Goal: Use online tool/utility: Utilize a website feature to perform a specific function

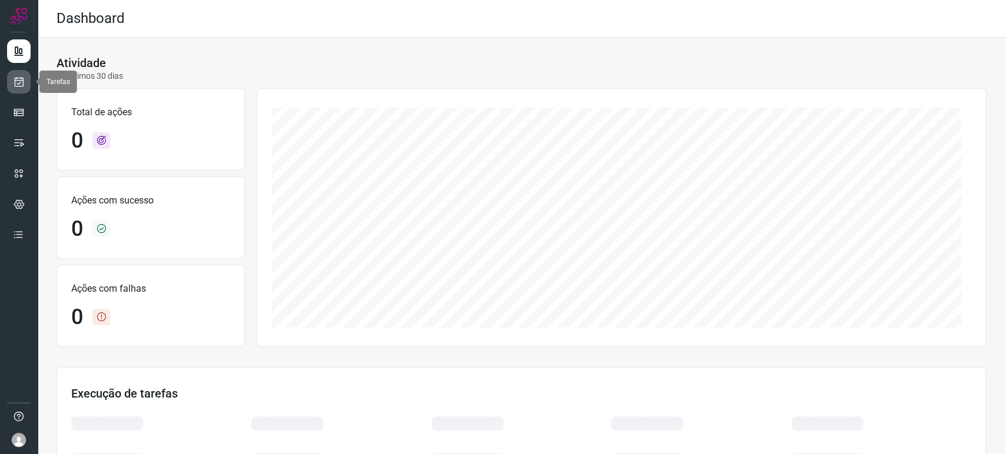
click at [21, 85] on icon at bounding box center [19, 82] width 12 height 12
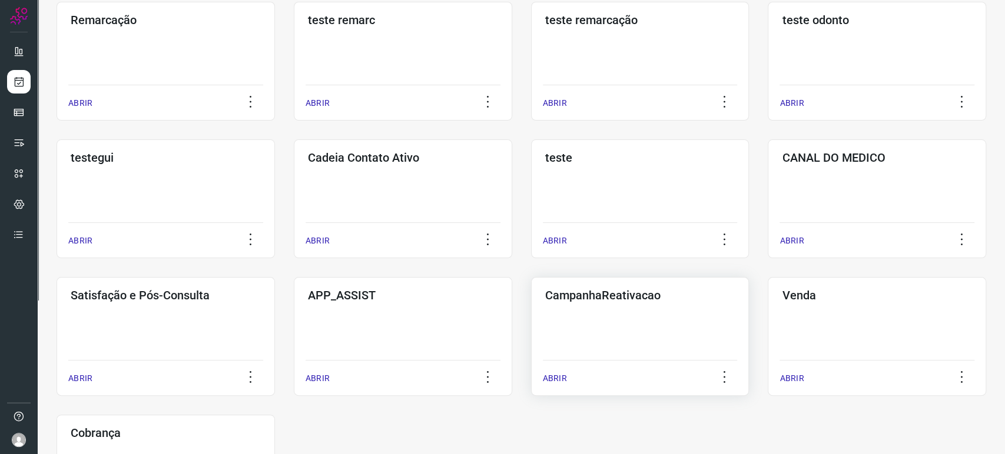
scroll to position [261, 0]
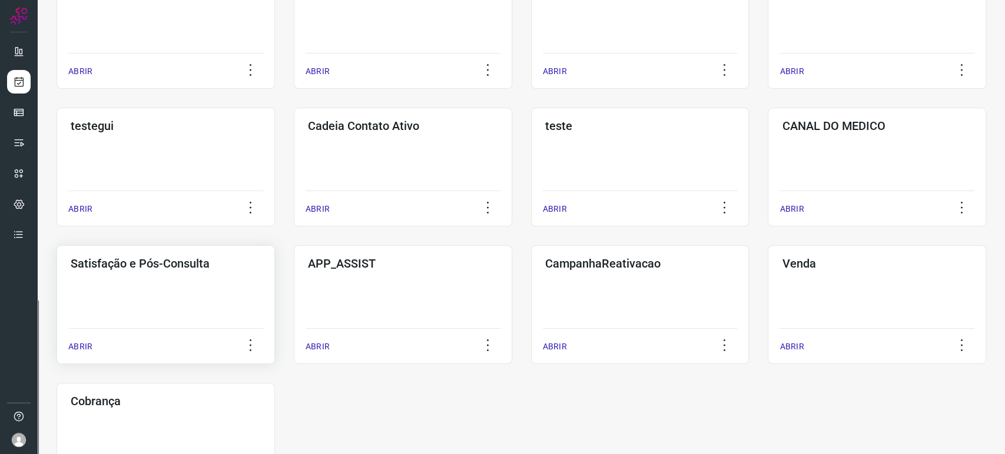
click at [184, 287] on div "Satisfação e Pós-Consulta ABRIR" at bounding box center [166, 304] width 218 height 119
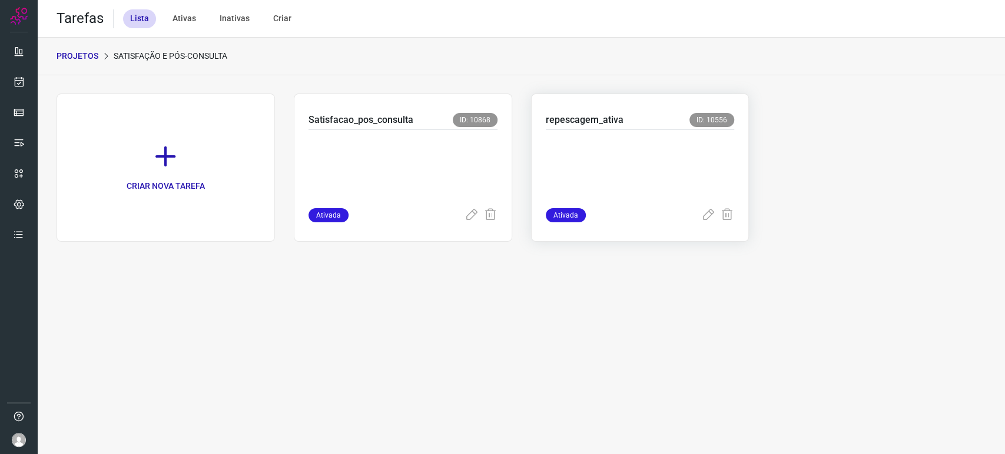
click at [630, 151] on p at bounding box center [634, 166] width 177 height 59
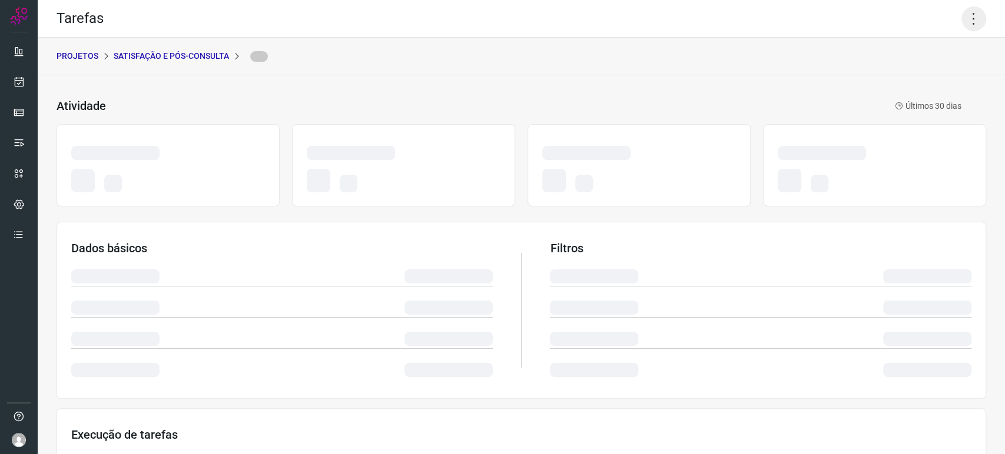
click at [961, 15] on icon at bounding box center [973, 18] width 25 height 25
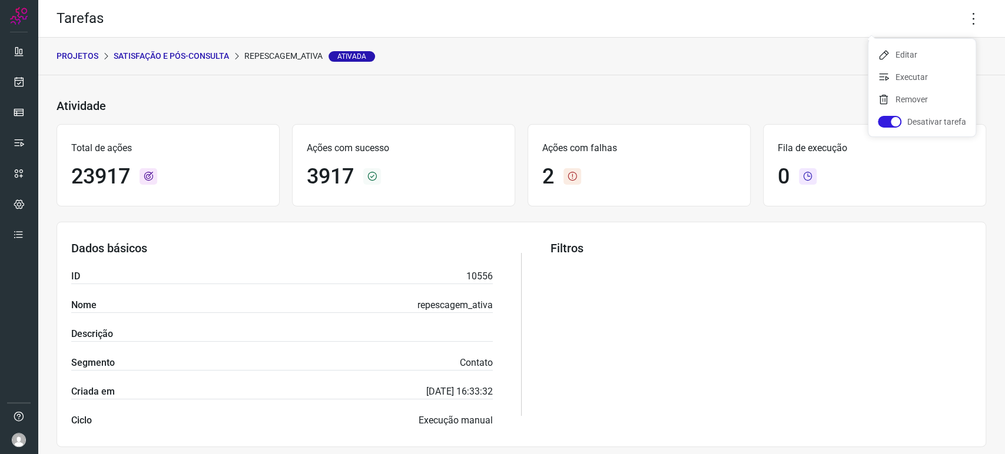
click at [832, 68] on div "PROJETOS Satisfação e Pós-Consulta repescagem_ativa Ativada" at bounding box center [521, 57] width 967 height 38
click at [961, 22] on icon at bounding box center [973, 18] width 25 height 25
click at [911, 71] on li "Executar" at bounding box center [921, 77] width 107 height 19
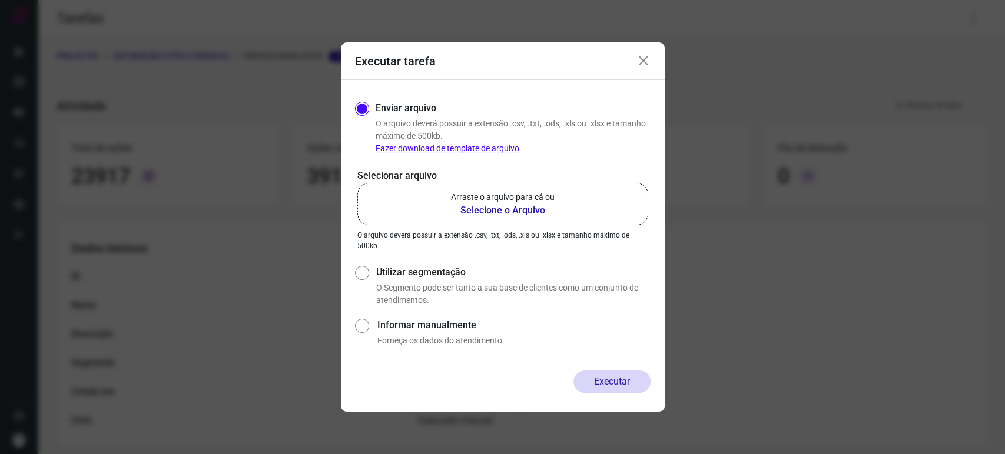
click at [485, 213] on b "Selecione o Arquivo" at bounding box center [503, 211] width 104 height 14
click at [0, 0] on input "Arraste o arquivo para cá ou Selecione o Arquivo" at bounding box center [0, 0] width 0 height 0
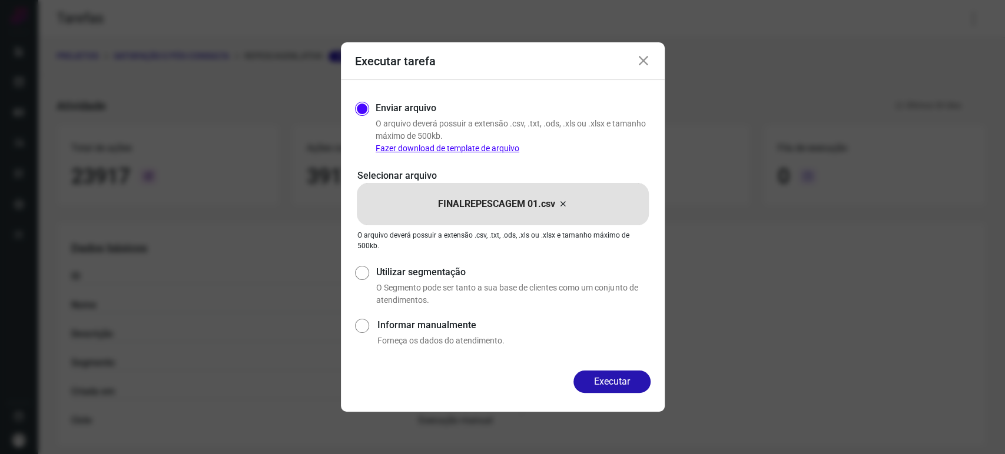
click at [644, 62] on icon at bounding box center [643, 61] width 14 height 14
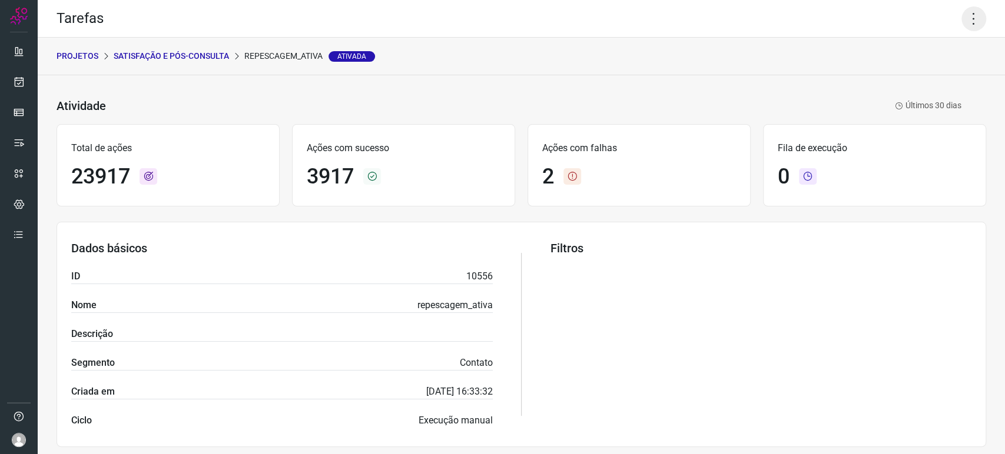
click at [961, 26] on icon at bounding box center [973, 18] width 25 height 25
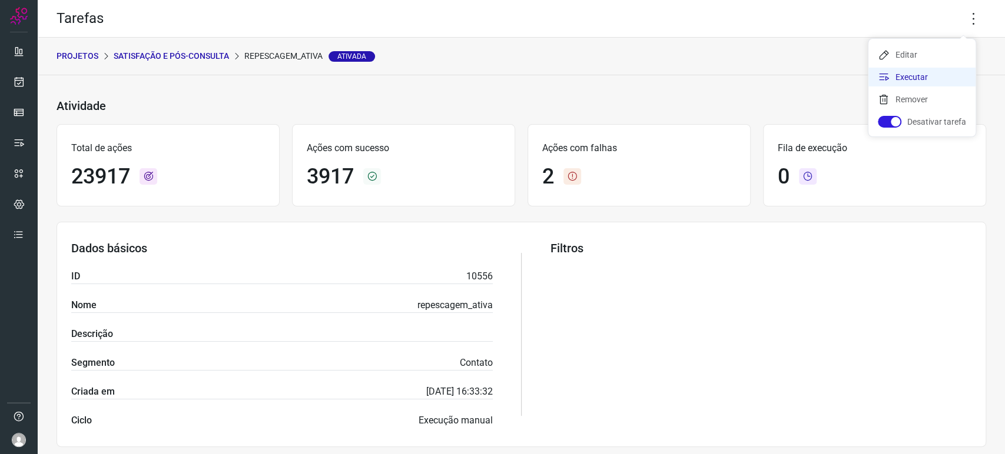
click at [917, 83] on li "Executar" at bounding box center [921, 77] width 107 height 19
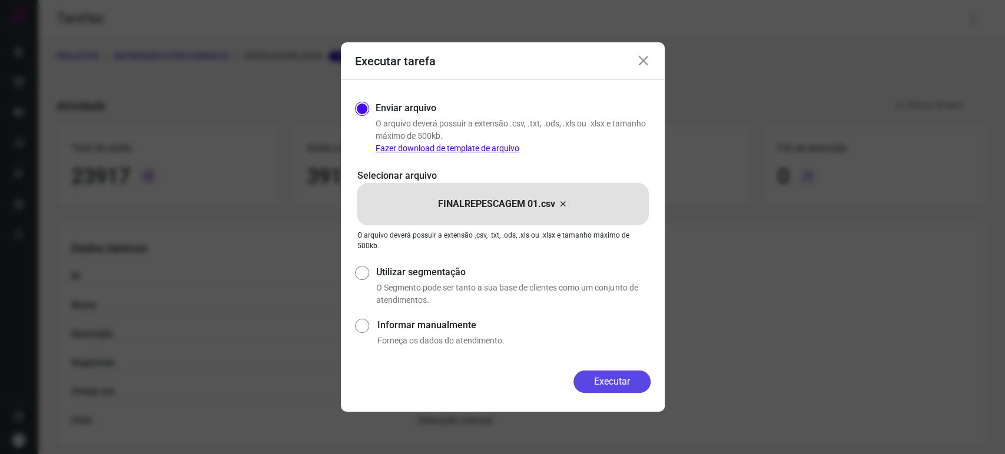
click at [609, 381] on button "Executar" at bounding box center [611, 382] width 77 height 22
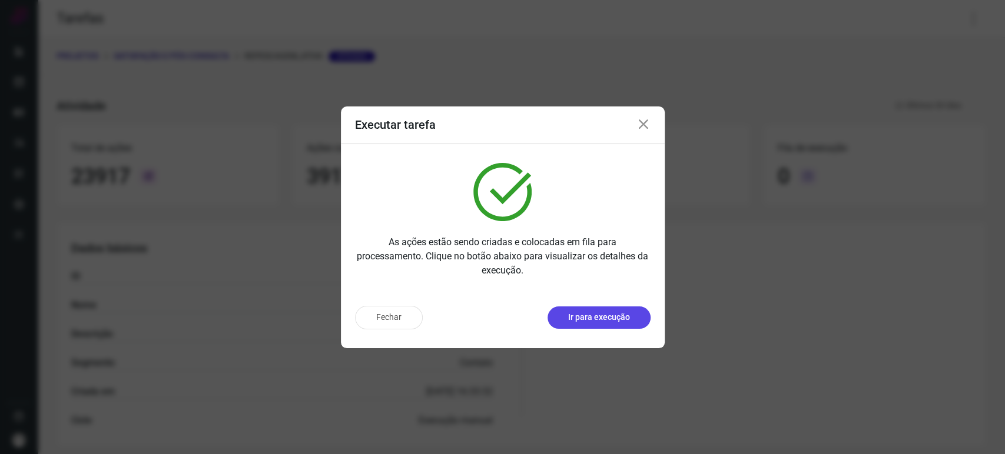
click at [596, 320] on p "Ir para execução" at bounding box center [599, 317] width 62 height 12
